Goal: Information Seeking & Learning: Learn about a topic

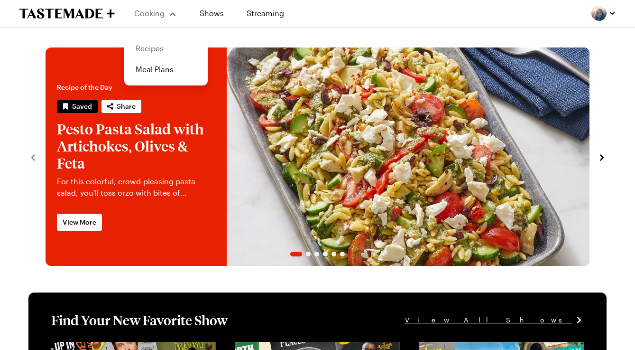
click at [153, 50] on link "Recipes" at bounding box center [166, 48] width 72 height 21
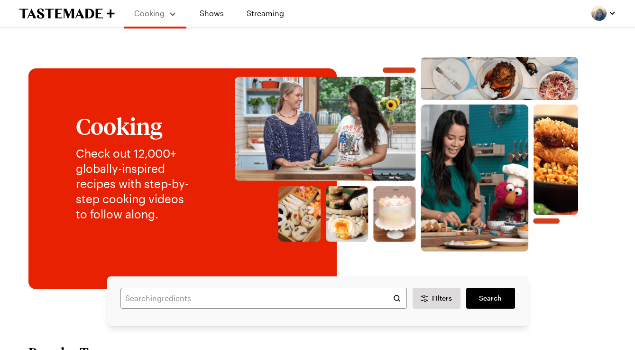
click at [596, 20] on div at bounding box center [603, 13] width 25 height 15
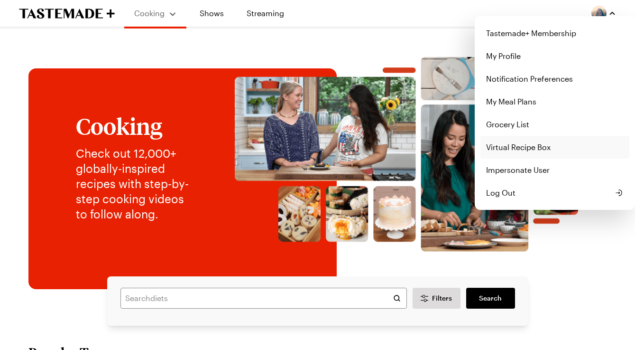
click at [507, 149] on link "Virtual Recipe Box" at bounding box center [554, 147] width 149 height 23
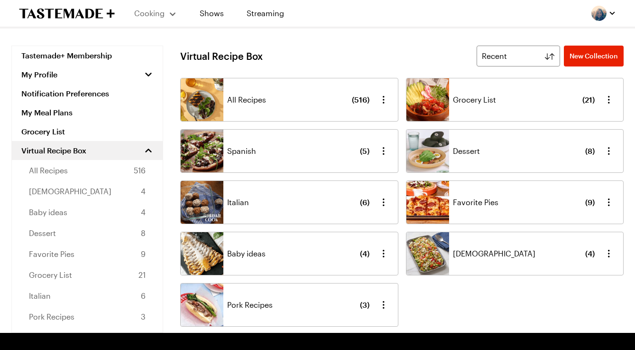
click at [330, 150] on div "Spanish ( 5 )" at bounding box center [298, 150] width 142 height 43
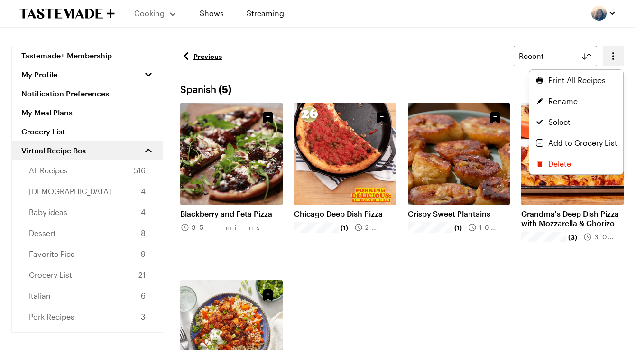
click at [615, 56] on icon "button" at bounding box center [612, 55] width 11 height 11
click at [563, 80] on span "Print All Recipes" at bounding box center [576, 79] width 57 height 11
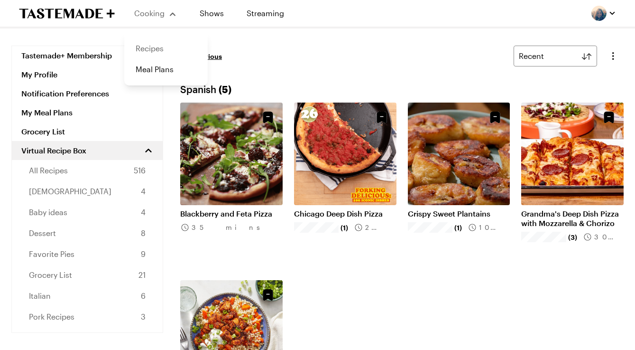
click at [154, 47] on link "Recipes" at bounding box center [166, 48] width 72 height 21
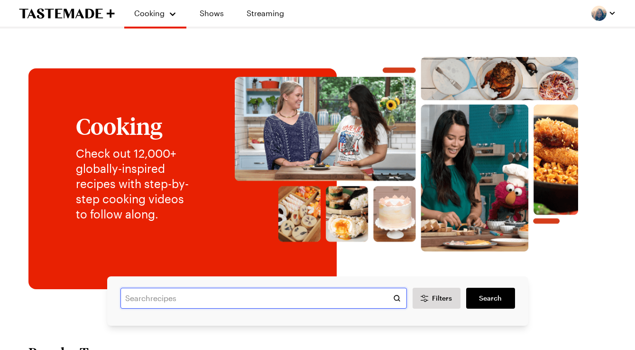
click at [171, 302] on input "text" at bounding box center [263, 297] width 286 height 21
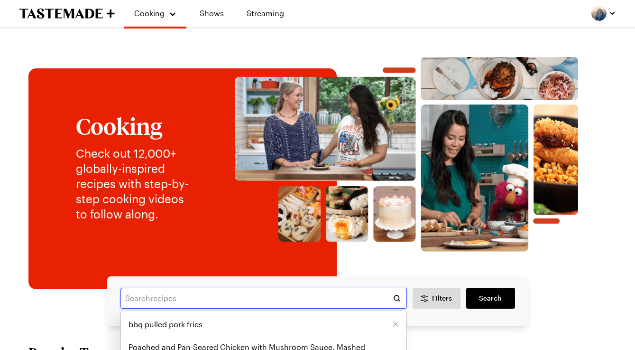
paste input "dalgona coffee"
type input "dalgona coffee"
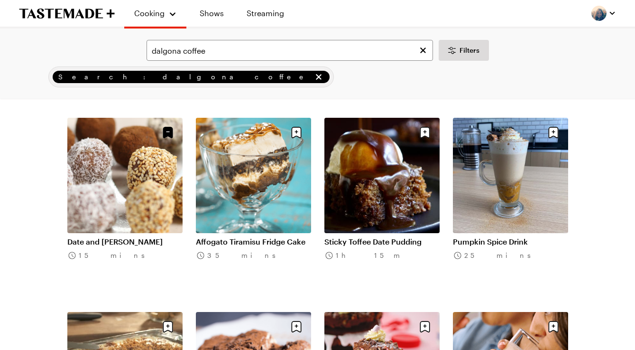
scroll to position [254, 0]
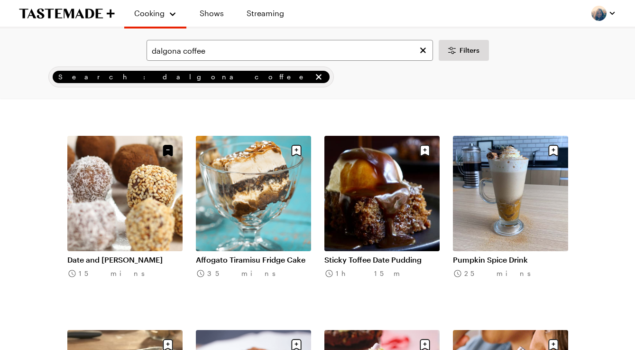
scroll to position [221, 0]
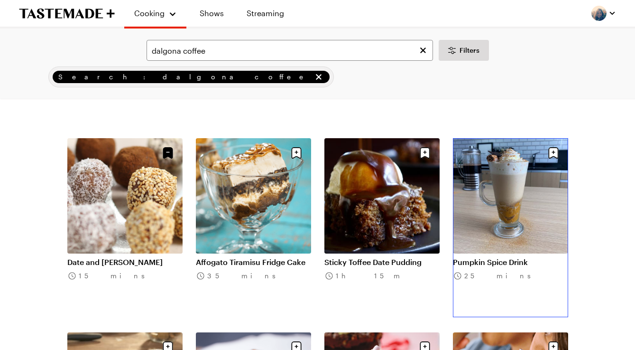
click at [507, 257] on link "Pumpkin Spice Drink" at bounding box center [510, 261] width 115 height 9
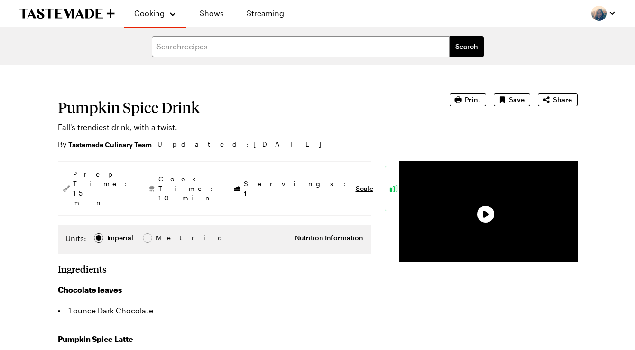
type textarea "x"
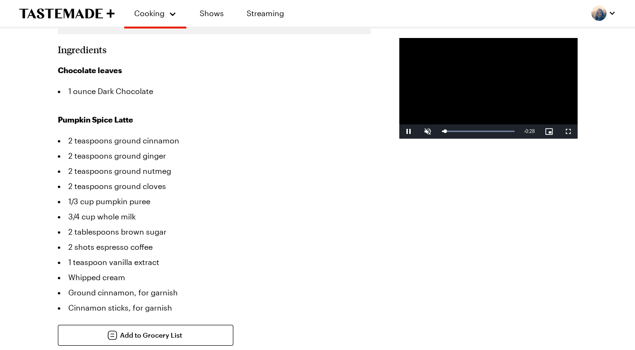
scroll to position [171, 0]
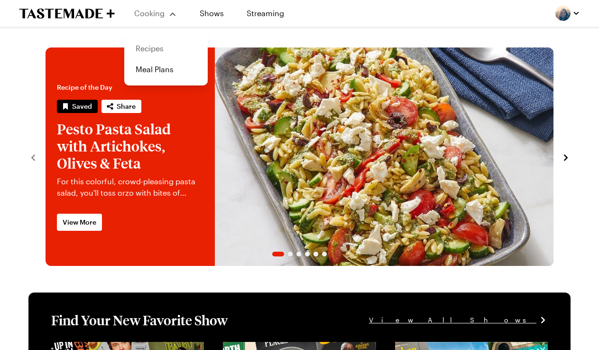
click at [156, 43] on link "Recipes" at bounding box center [166, 48] width 72 height 21
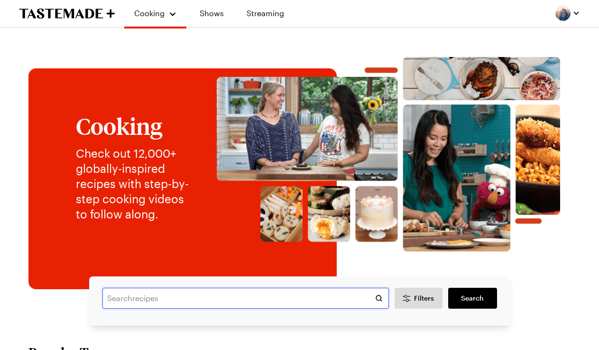
click at [131, 297] on input "text" at bounding box center [245, 297] width 286 height 21
paste input "Lemon Ricotta Pasta"
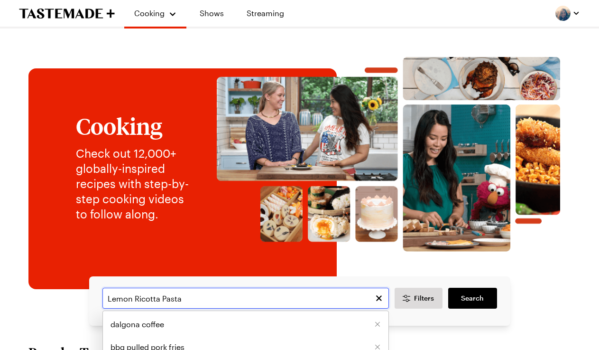
type input "Lemon Ricotta Pasta"
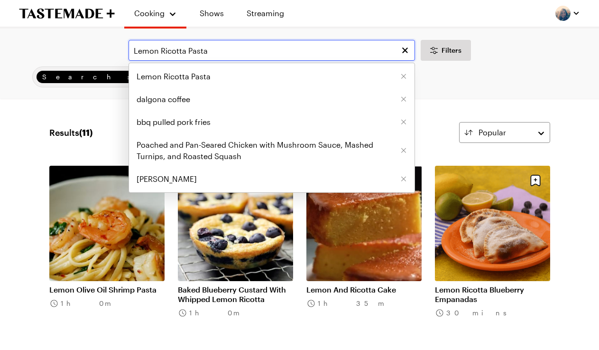
drag, startPoint x: 213, startPoint y: 49, endPoint x: 92, endPoint y: 49, distance: 121.9
click at [92, 49] on div "Lemon Ricotta Pasta Lemon Ricotta Pasta dalgona coffee bbq pulled pork fries Po…" at bounding box center [299, 50] width 572 height 21
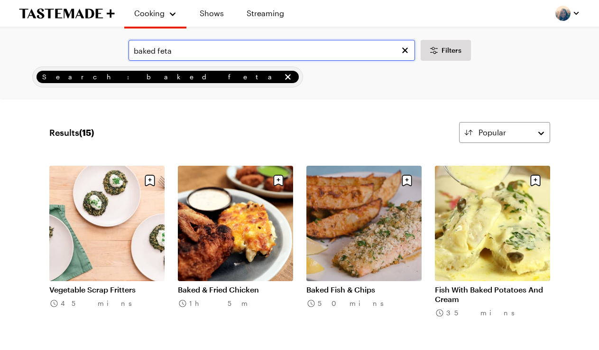
click at [188, 57] on input "baked feta" at bounding box center [272, 50] width 286 height 21
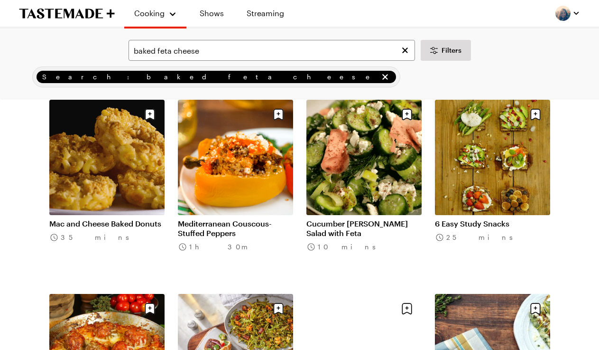
scroll to position [481, 0]
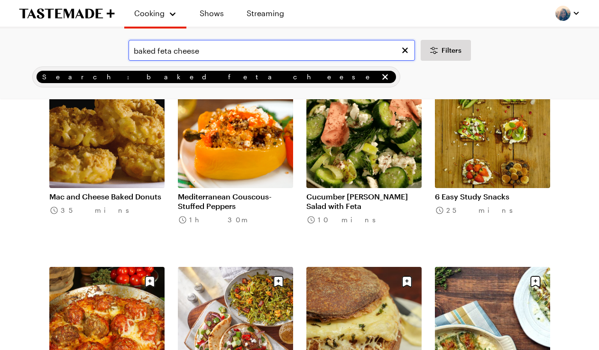
click at [201, 50] on input "baked feta cheese" at bounding box center [272, 50] width 286 height 21
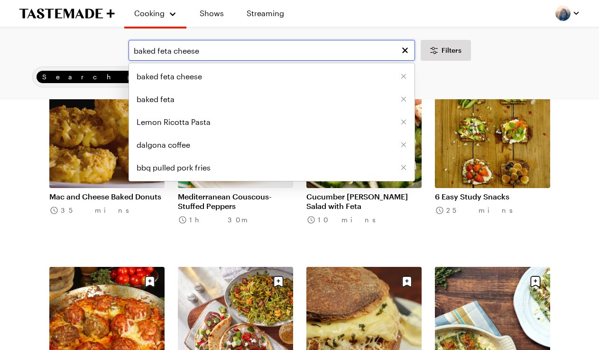
click at [201, 50] on input "baked feta cheese" at bounding box center [272, 50] width 286 height 21
paste input "Crispy Smashed Potatoes"
type input "Crispy Smashed Potatoes"
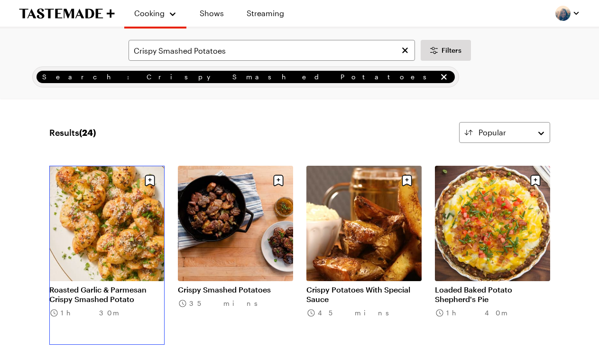
click at [102, 285] on link "Roasted Garlic & Parmesan Crispy Smashed Potato" at bounding box center [106, 294] width 115 height 19
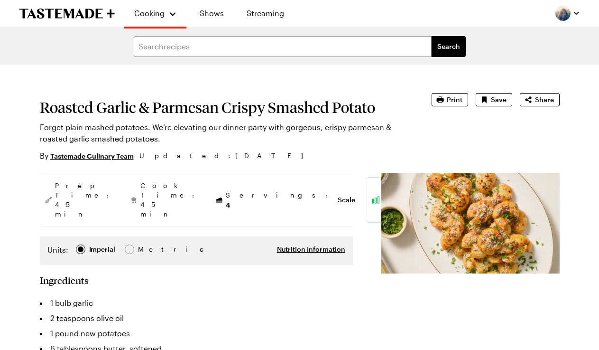
type textarea "x"
click at [175, 50] on input "text" at bounding box center [283, 46] width 298 height 21
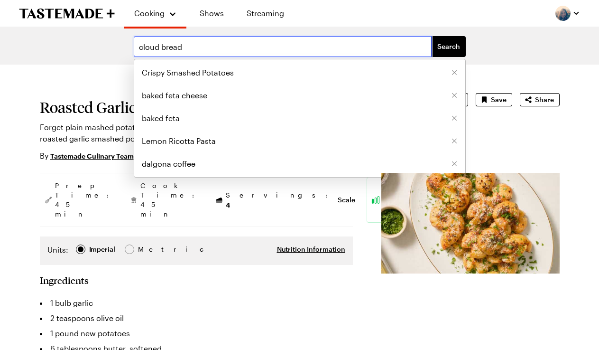
type input "cloud bread"
click at [432, 36] on button "Search" at bounding box center [449, 46] width 34 height 21
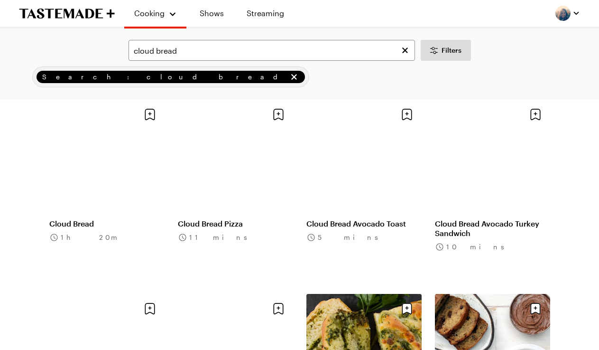
scroll to position [67, 0]
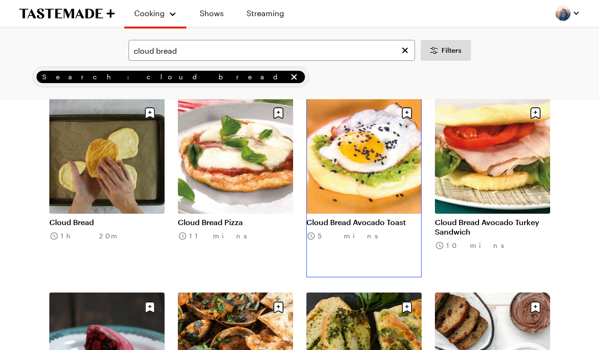
click at [365, 217] on link "Cloud Bread Avocado Toast" at bounding box center [363, 221] width 115 height 9
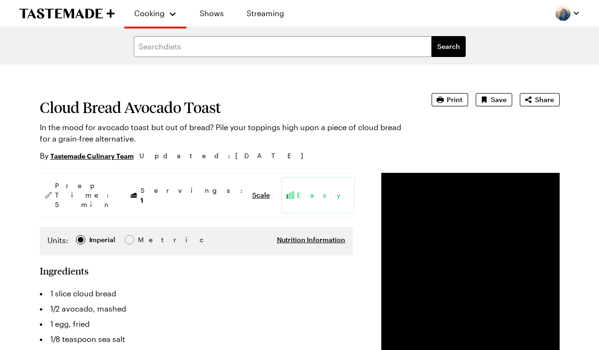
scroll to position [67, 0]
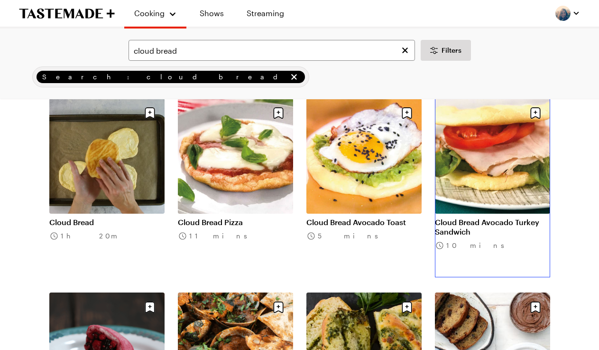
click at [507, 217] on link "Cloud Bread Avocado Turkey Sandwich" at bounding box center [492, 226] width 115 height 19
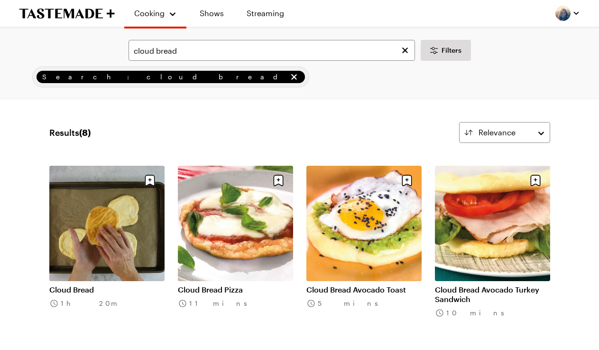
scroll to position [67, 0]
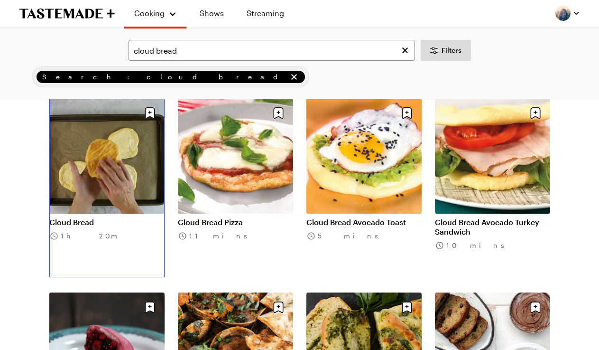
click at [96, 217] on link "Cloud Bread" at bounding box center [106, 221] width 115 height 9
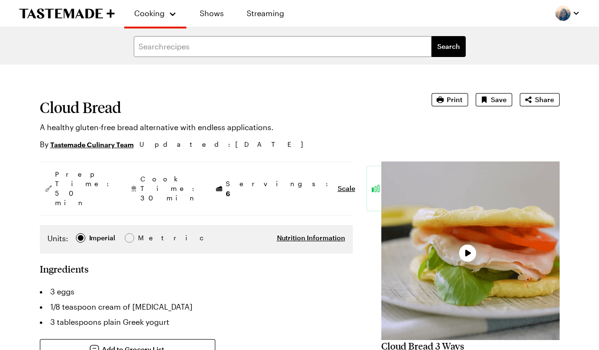
type textarea "x"
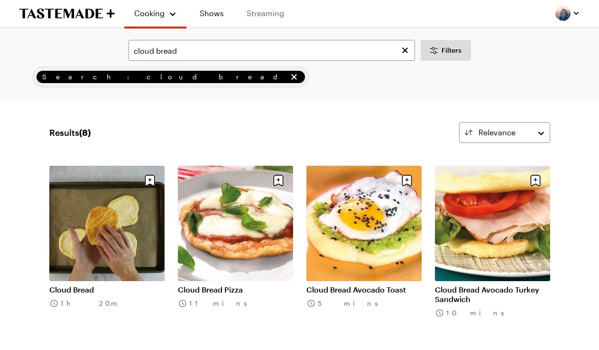
scroll to position [67, 0]
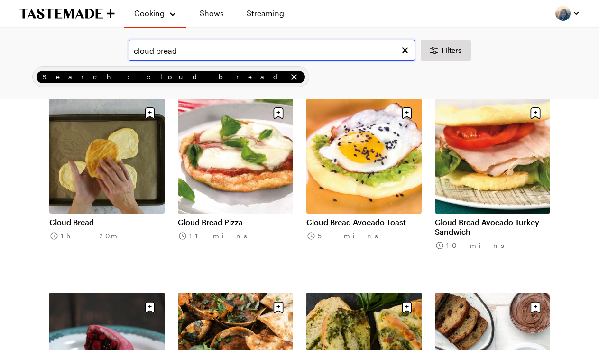
click at [183, 54] on input "cloud bread" at bounding box center [272, 50] width 286 height 21
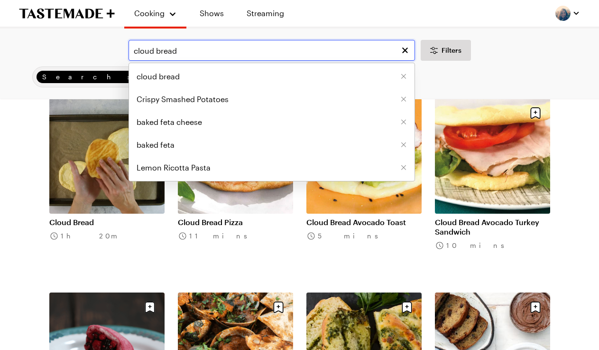
click at [183, 54] on input "cloud bread" at bounding box center [272, 50] width 286 height 21
paste input "Butter Boards"
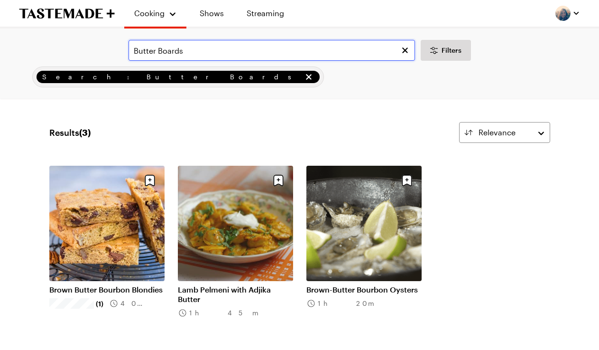
click at [185, 53] on input "Butter Boards" at bounding box center [272, 50] width 286 height 21
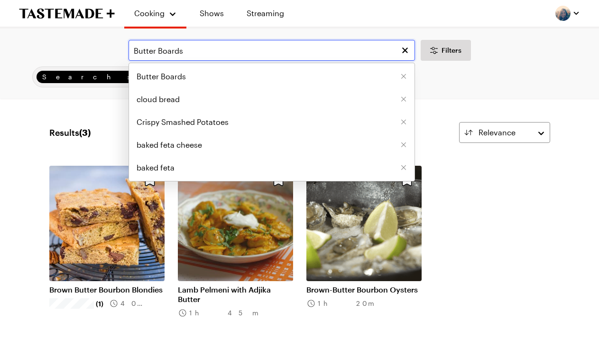
click at [185, 53] on input "Butter Boards" at bounding box center [272, 50] width 286 height 21
paste input "Tex-Mex Casserole"
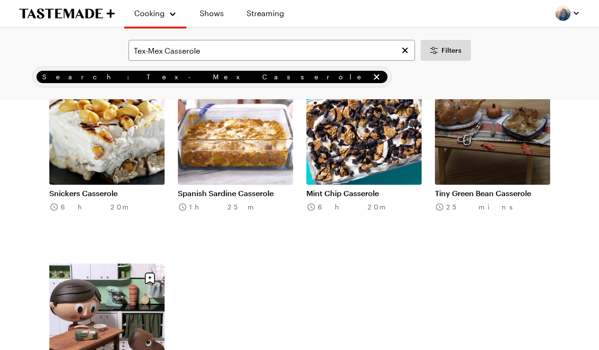
scroll to position [889, 0]
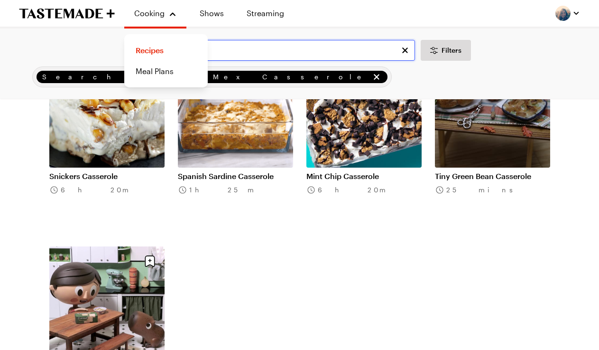
click at [221, 51] on input "Tex-Mex Casserole" at bounding box center [272, 50] width 286 height 21
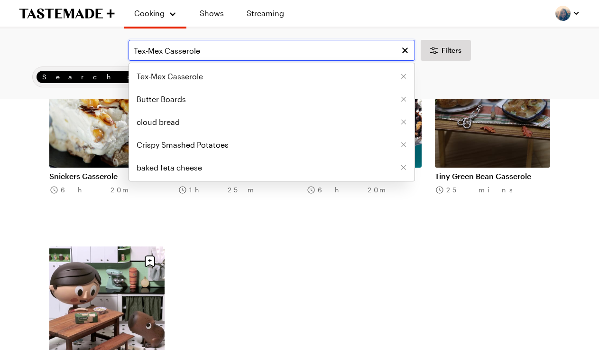
click at [221, 51] on input "Tex-Mex Casserole" at bounding box center [272, 50] width 286 height 21
paste input "Chicken Cobbler"
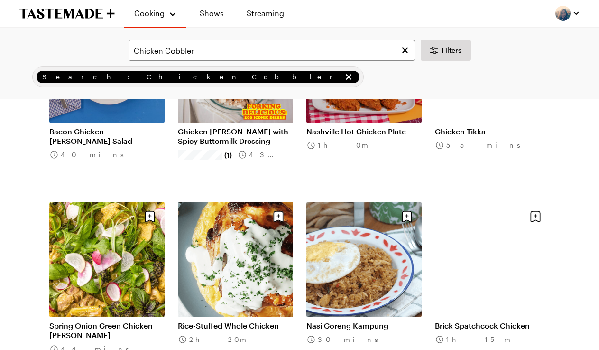
scroll to position [199, 0]
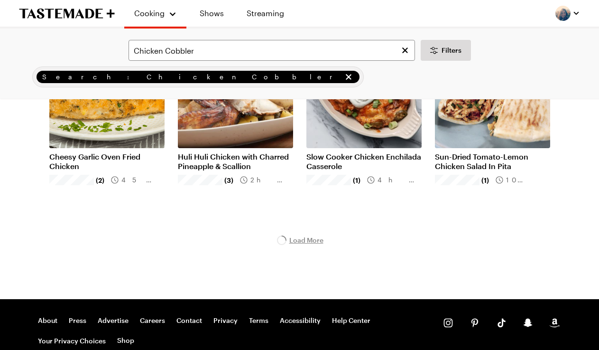
scroll to position [1130, 0]
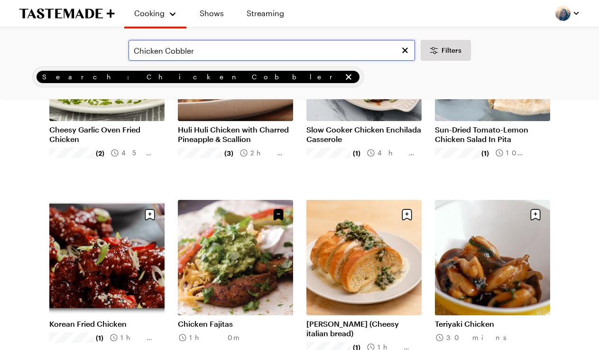
click at [198, 52] on input "Chicken Cobbler" at bounding box center [272, 50] width 286 height 21
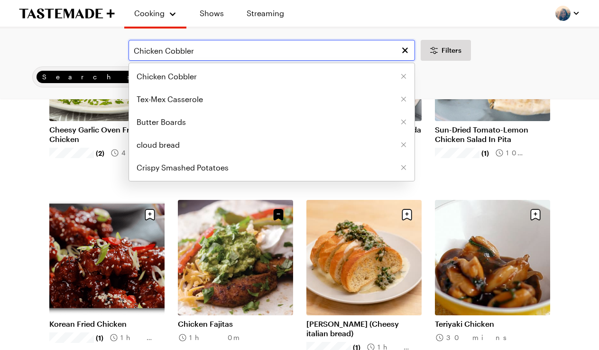
click at [198, 52] on input "Chicken Cobbler" at bounding box center [272, 50] width 286 height 21
paste input "Dump & Bake Meatball Stroganoff"
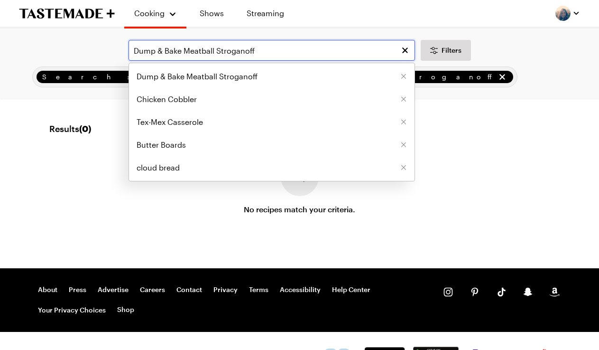
drag, startPoint x: 180, startPoint y: 50, endPoint x: 99, endPoint y: 54, distance: 81.6
click at [99, 54] on div "Dump & Bake Meatball Stroganoff Dump & Bake Meatball Stroganoff Chicken Cobbler…" at bounding box center [299, 50] width 572 height 21
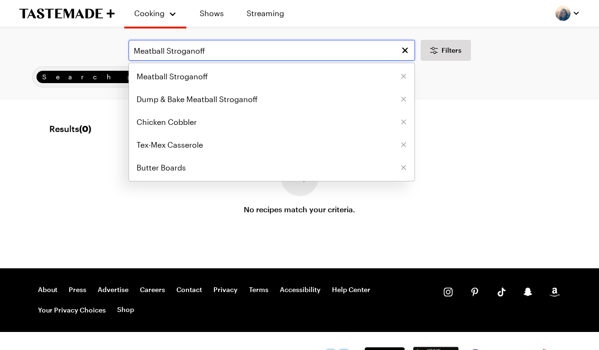
drag, startPoint x: 166, startPoint y: 48, endPoint x: 72, endPoint y: 50, distance: 94.4
click at [72, 50] on div "Meatball Stroganoff Meatball Stroganoff Dump & Bake Meatball Stroganoff Chicken…" at bounding box center [299, 50] width 572 height 21
type input "Stroganoff"
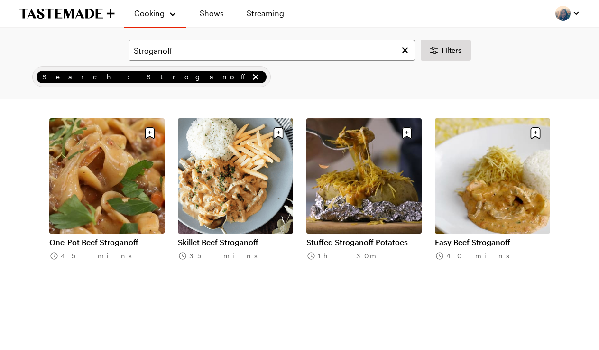
scroll to position [243, 0]
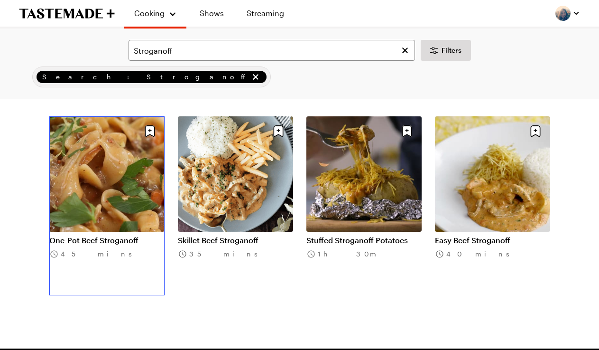
click at [109, 235] on link "One-Pot Beef Stroganoff" at bounding box center [106, 239] width 115 height 9
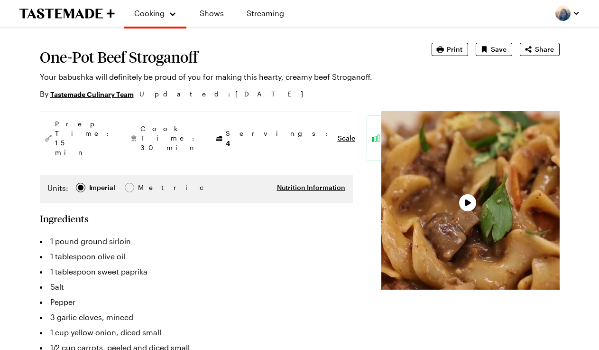
type textarea "x"
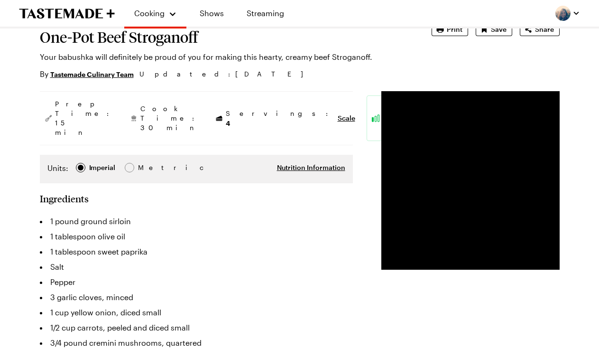
scroll to position [71, 0]
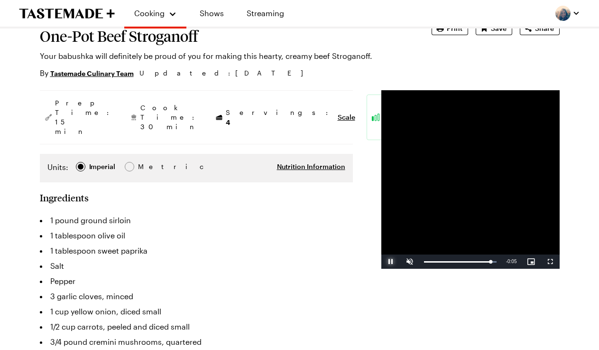
click at [381, 261] on span "Video Player" at bounding box center [390, 261] width 19 height 0
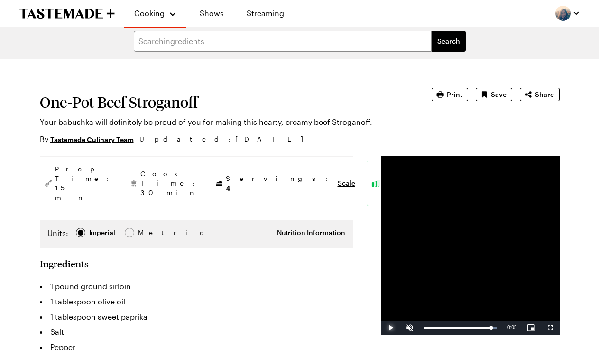
scroll to position [0, 0]
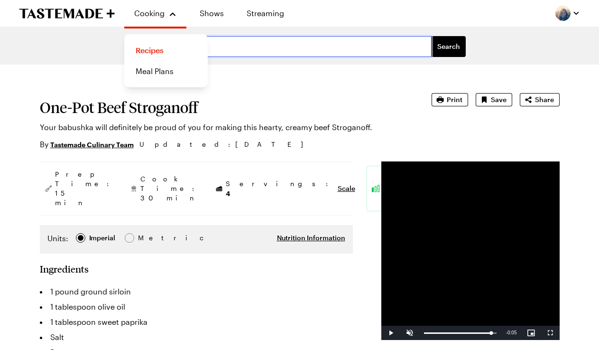
click at [223, 47] on input "text" at bounding box center [283, 46] width 298 height 21
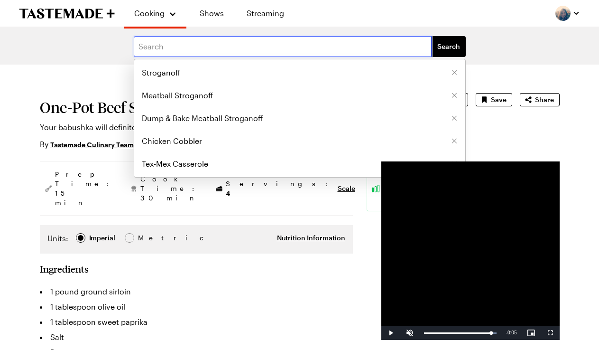
paste input "Pickle Pizza"
type input "Pickle Pizza"
click at [432, 36] on button "Search" at bounding box center [449, 46] width 34 height 21
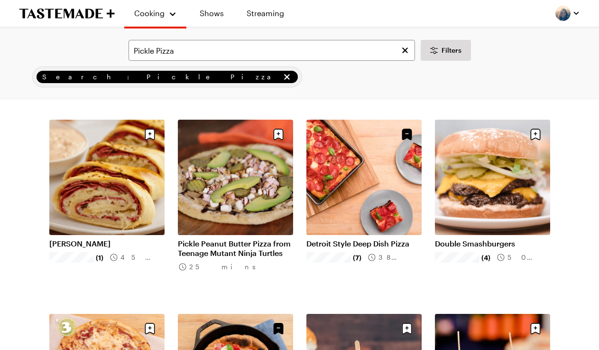
scroll to position [46, 0]
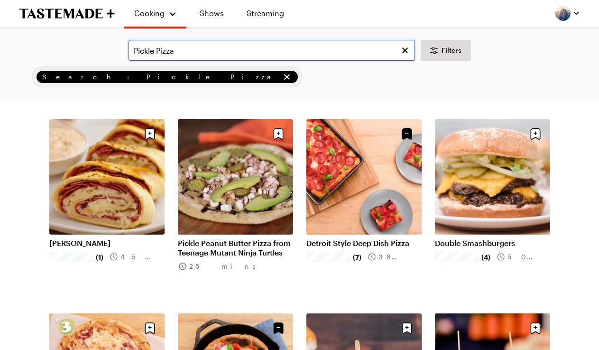
click at [191, 56] on input "Pickle Pizza" at bounding box center [272, 50] width 286 height 21
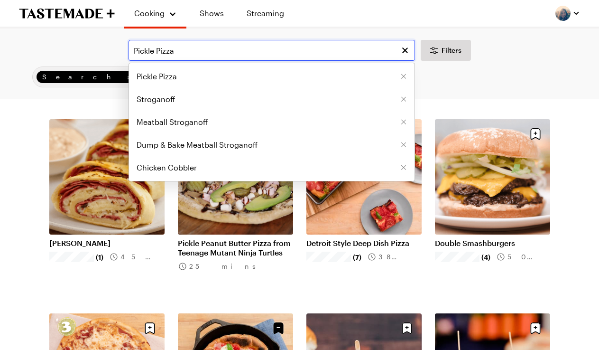
click at [191, 56] on input "Pickle Pizza" at bounding box center [272, 50] width 286 height 21
paste input "Strawberry Past"
type input "Strawberry Pasta"
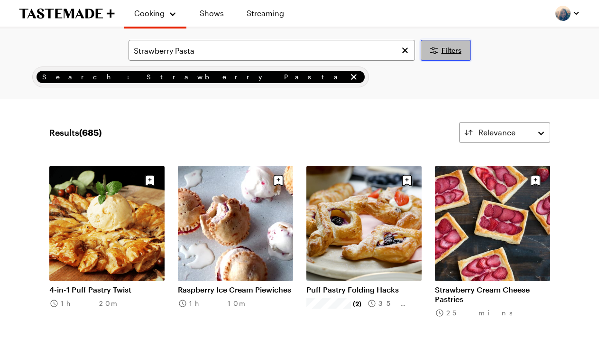
click at [450, 57] on button "Filters" at bounding box center [446, 50] width 50 height 21
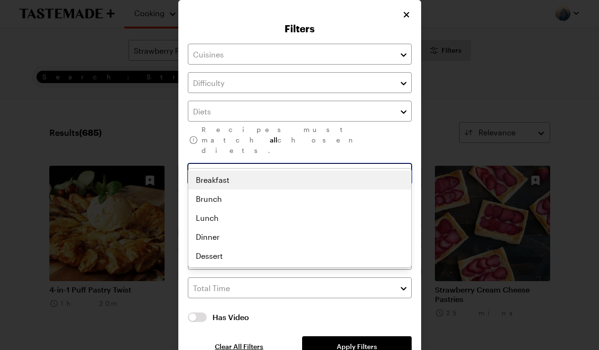
click at [215, 163] on input "text" at bounding box center [300, 173] width 224 height 21
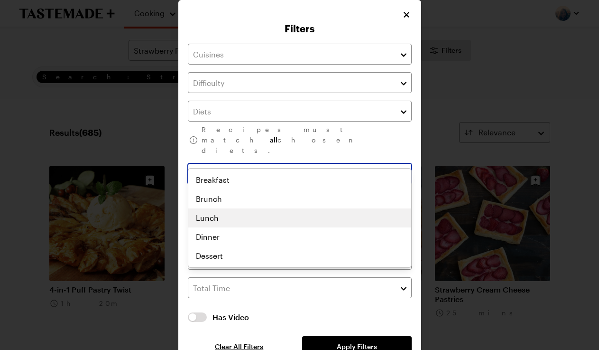
click at [210, 215] on div "Breakfast Brunch Lunch Dinner Dessert" at bounding box center [299, 217] width 223 height 95
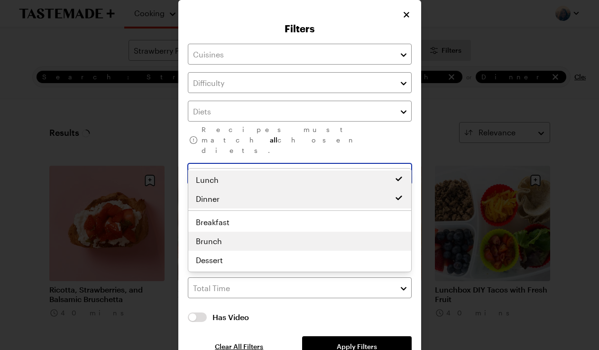
click at [213, 240] on div "Lunch Dinner Breakfast Brunch Lunch Dinner Dessert" at bounding box center [299, 219] width 223 height 99
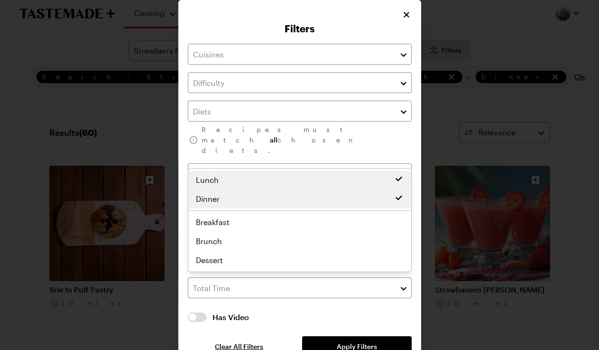
click at [184, 114] on div "Filters Recipes must match all chosen diets. Clear Has Video Has Video Clear Al…" at bounding box center [299, 186] width 243 height 372
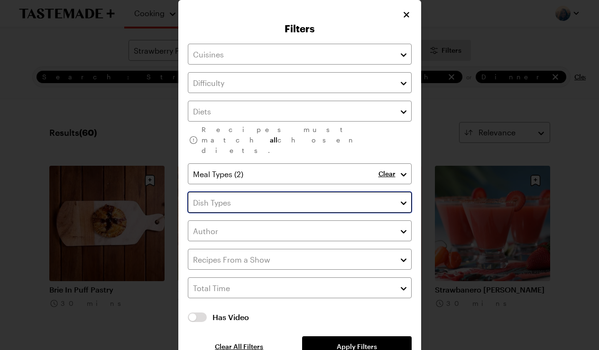
click at [218, 192] on input "text" at bounding box center [300, 202] width 224 height 21
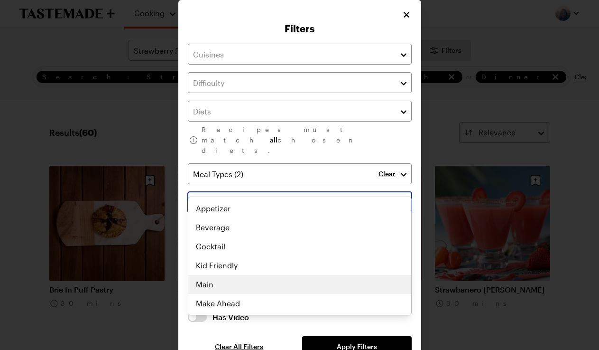
click at [213, 284] on div "Appetizer Beverage Cocktail Kid Friendly Main Make Ahead One Pot Party Sheet Pa…" at bounding box center [299, 256] width 223 height 114
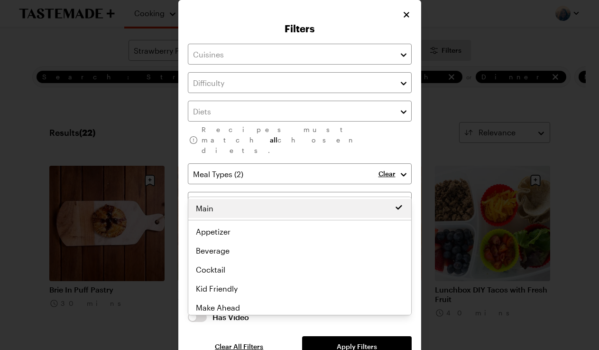
click at [352, 327] on div "Recipes must match all chosen diets. Clear Clear Has Video Has Video Clear All …" at bounding box center [300, 200] width 224 height 313
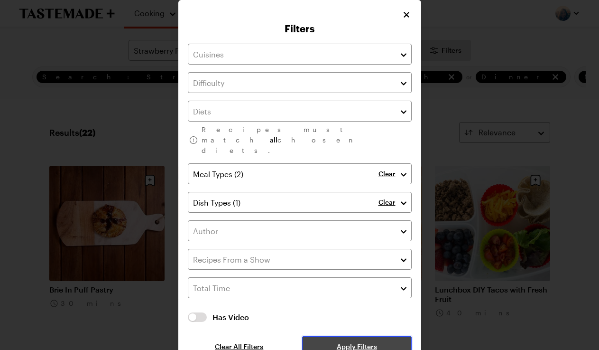
click at [346, 341] on span "Apply Filters" at bounding box center [357, 345] width 40 height 9
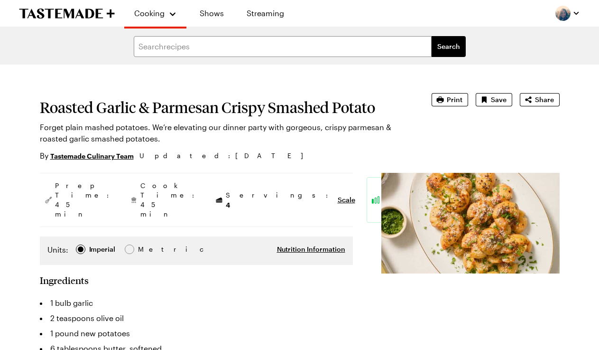
type textarea "x"
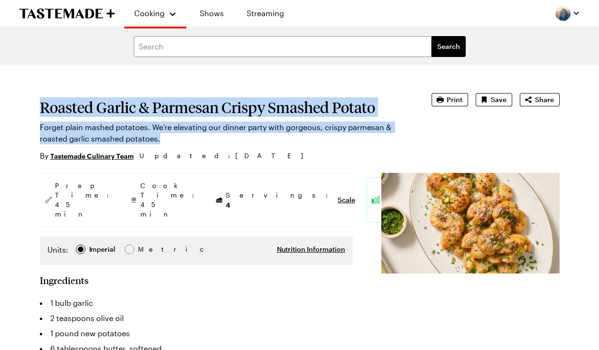
drag, startPoint x: 163, startPoint y: 138, endPoint x: 37, endPoint y: 106, distance: 129.0
copy section "Roasted Garlic & Parmesan Crispy Smashed Potato Forget plain mashed potatoes. W…"
